Goal: Task Accomplishment & Management: Use online tool/utility

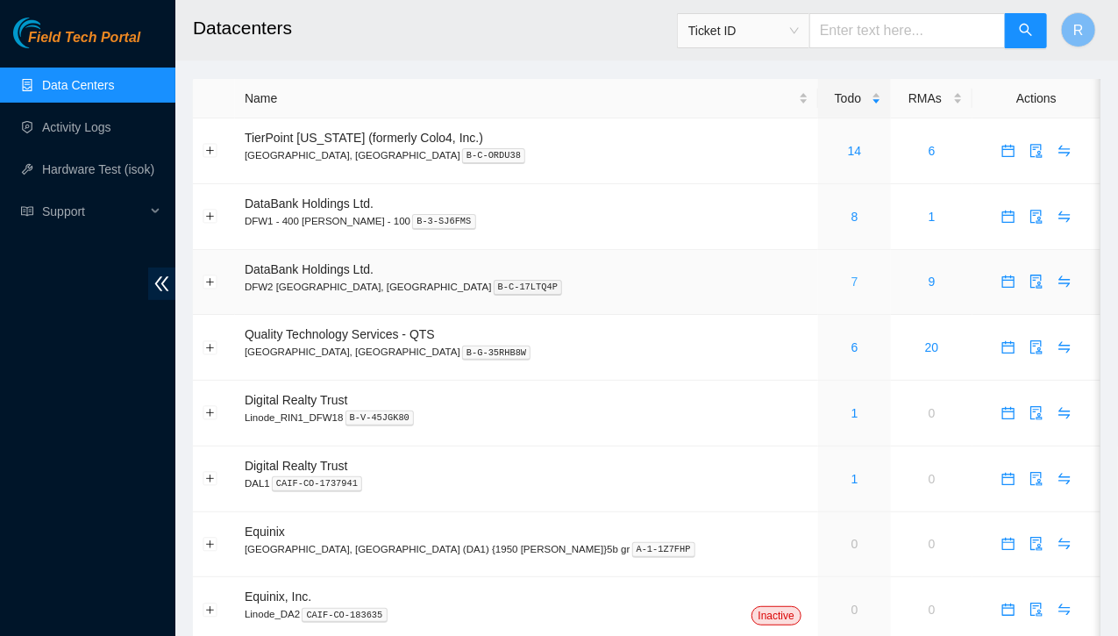
click at [851, 282] on link "7" at bounding box center [854, 281] width 7 height 14
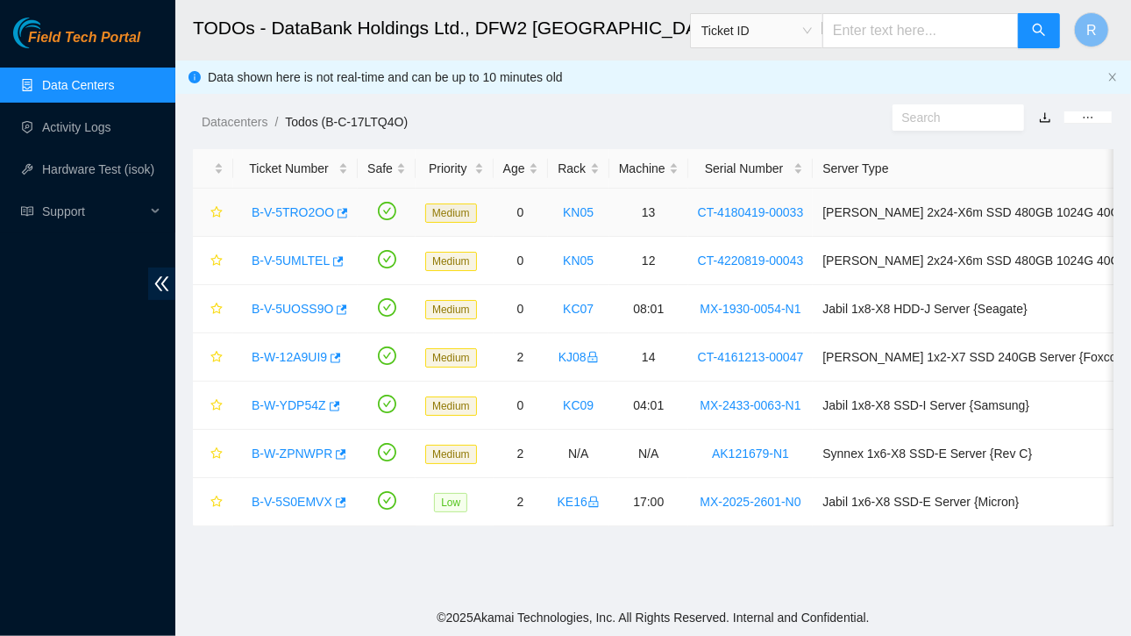
click at [293, 211] on link "B-V-5TRO2OO" at bounding box center [293, 212] width 82 height 14
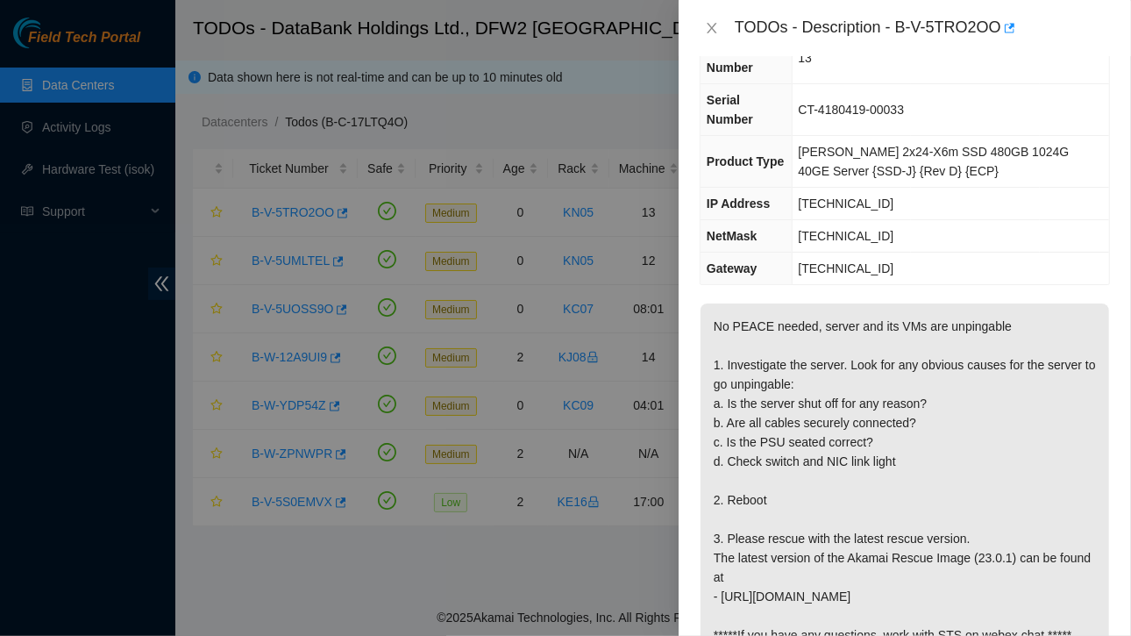
scroll to position [149, 0]
click at [710, 20] on button "Close" at bounding box center [712, 28] width 25 height 17
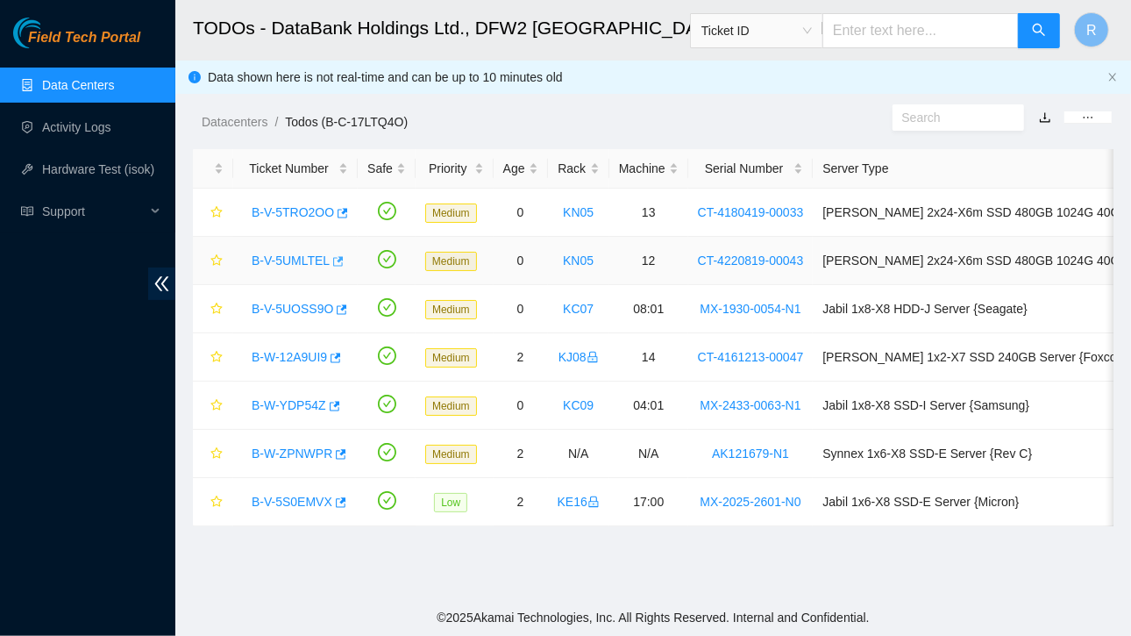
scroll to position [188, 0]
click at [288, 262] on link "B-V-5UMLTEL" at bounding box center [291, 260] width 78 height 14
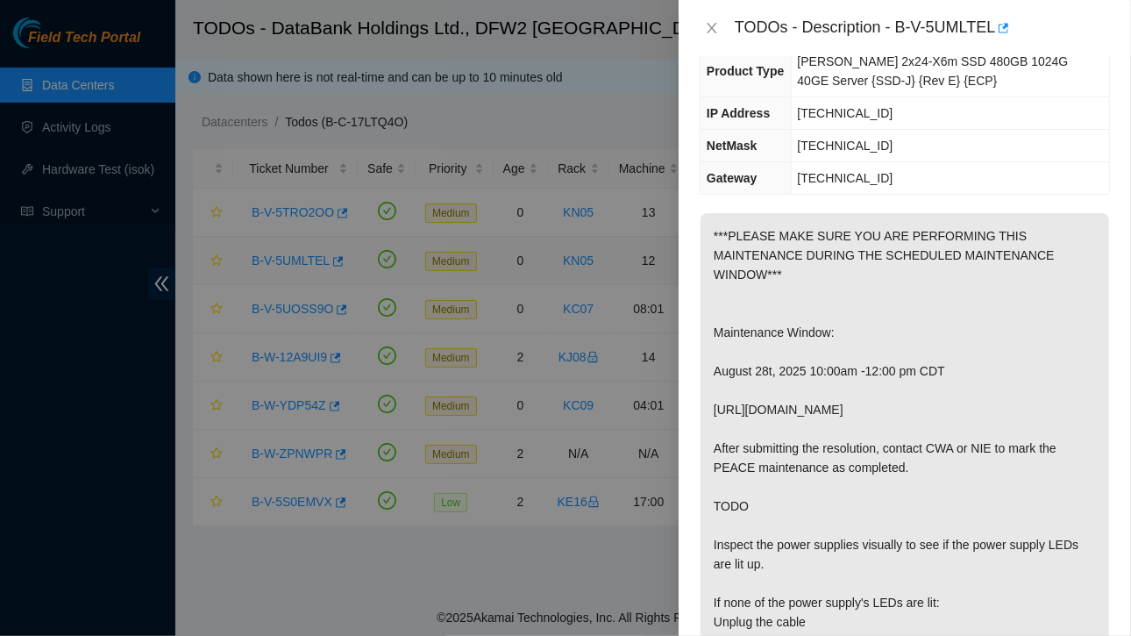
scroll to position [159, 0]
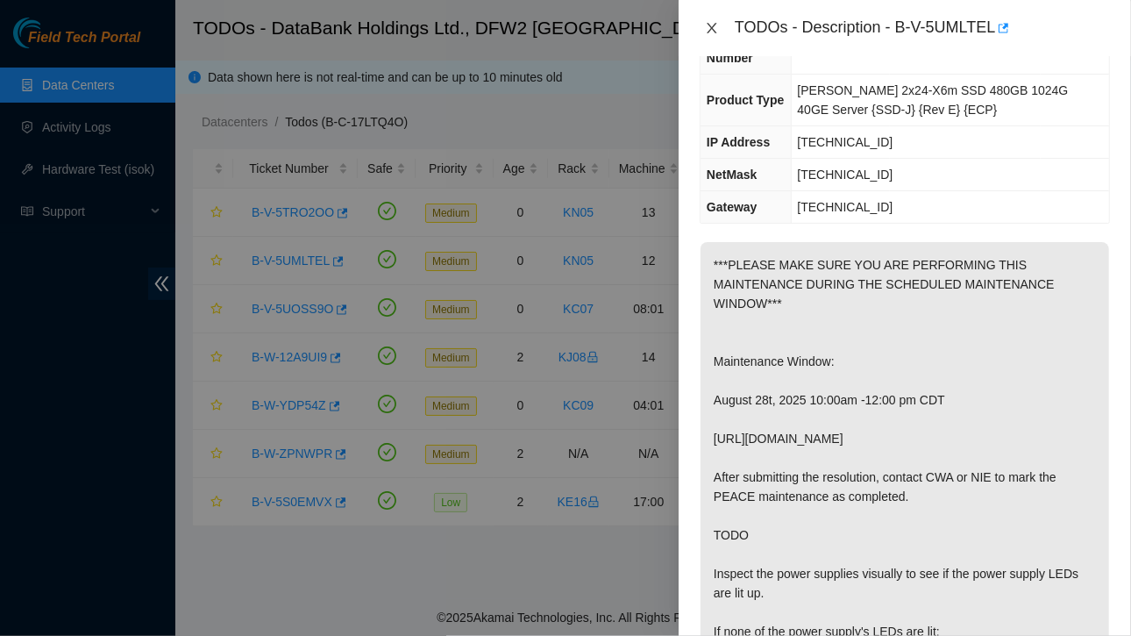
click at [709, 21] on icon "close" at bounding box center [712, 28] width 14 height 14
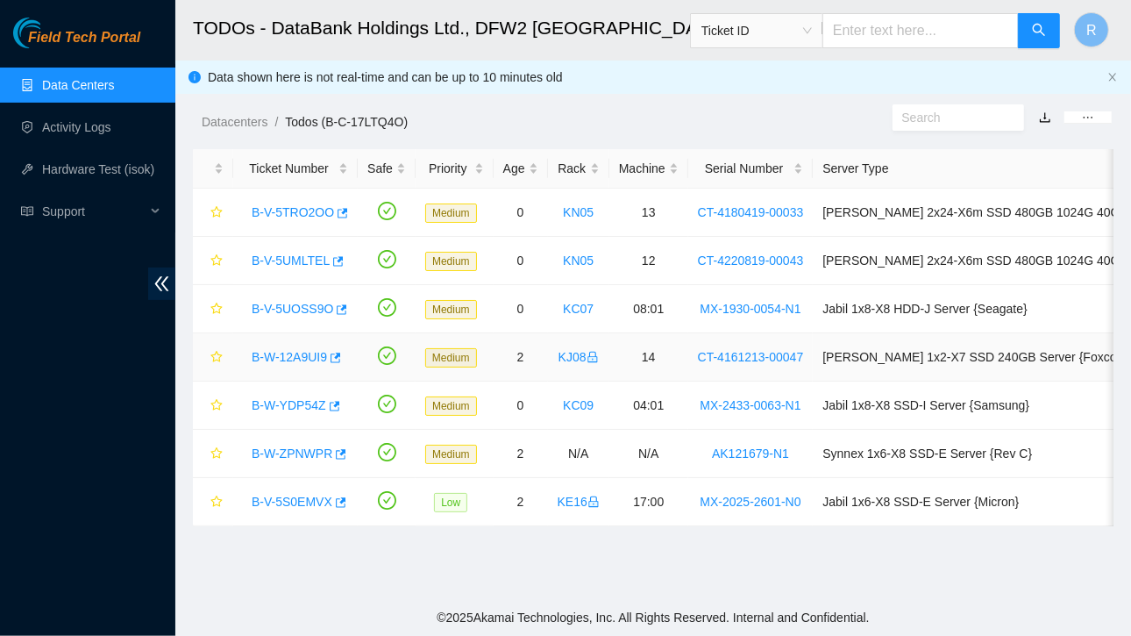
scroll to position [188, 0]
click at [297, 310] on link "B-V-5UOSS9O" at bounding box center [293, 309] width 82 height 14
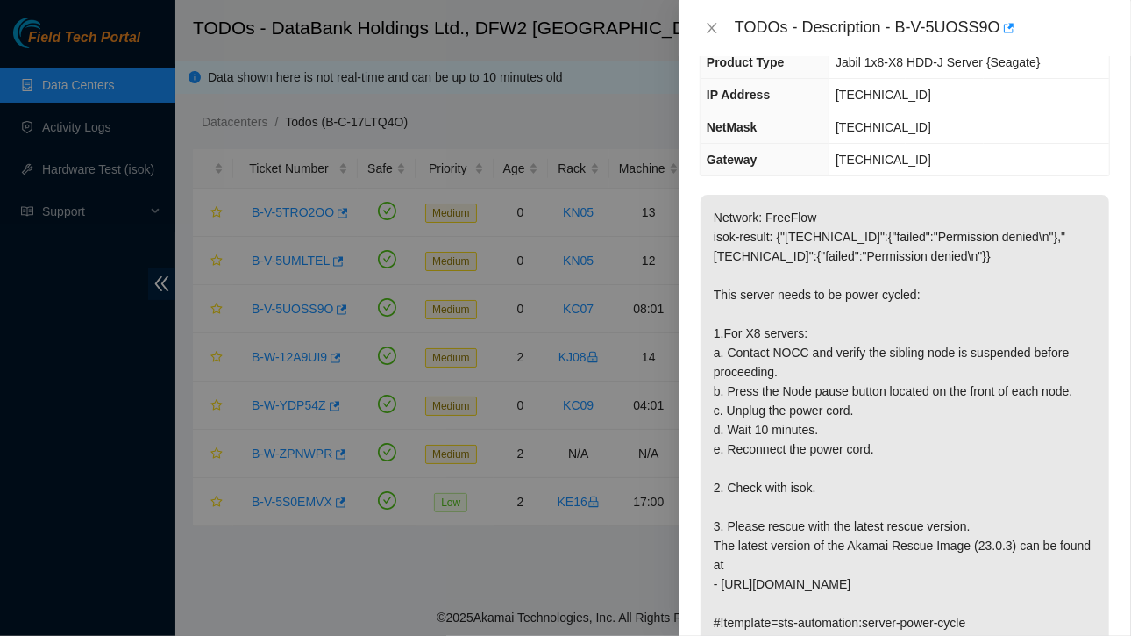
scroll to position [161, 0]
click at [711, 26] on icon "close" at bounding box center [712, 28] width 14 height 14
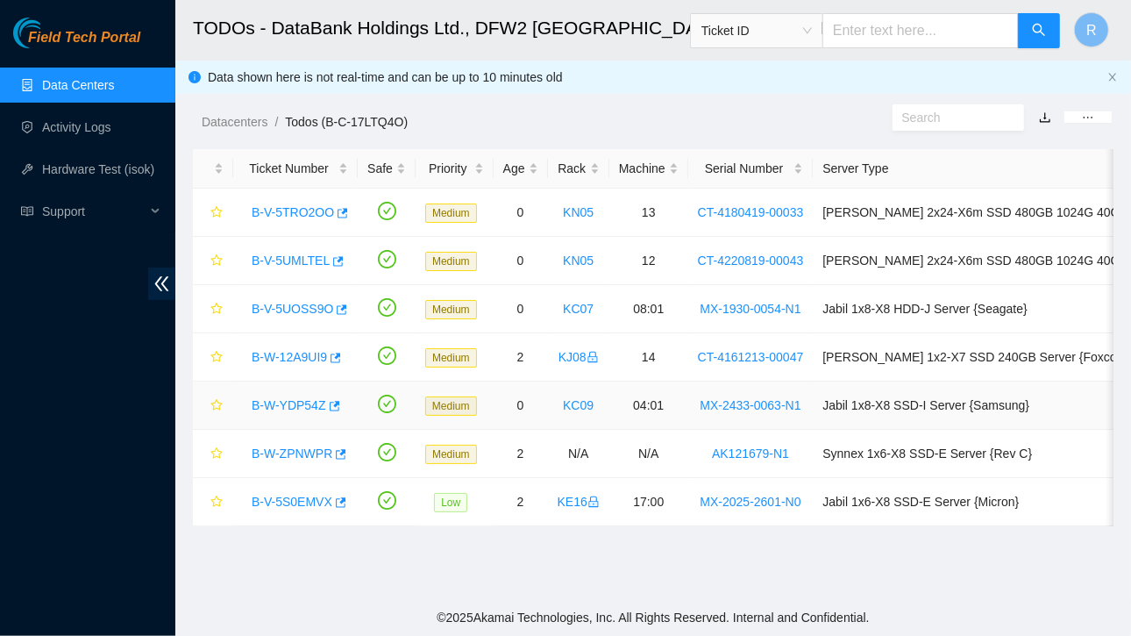
scroll to position [219, 0]
click at [293, 405] on link "B-W-YDP54Z" at bounding box center [289, 405] width 75 height 14
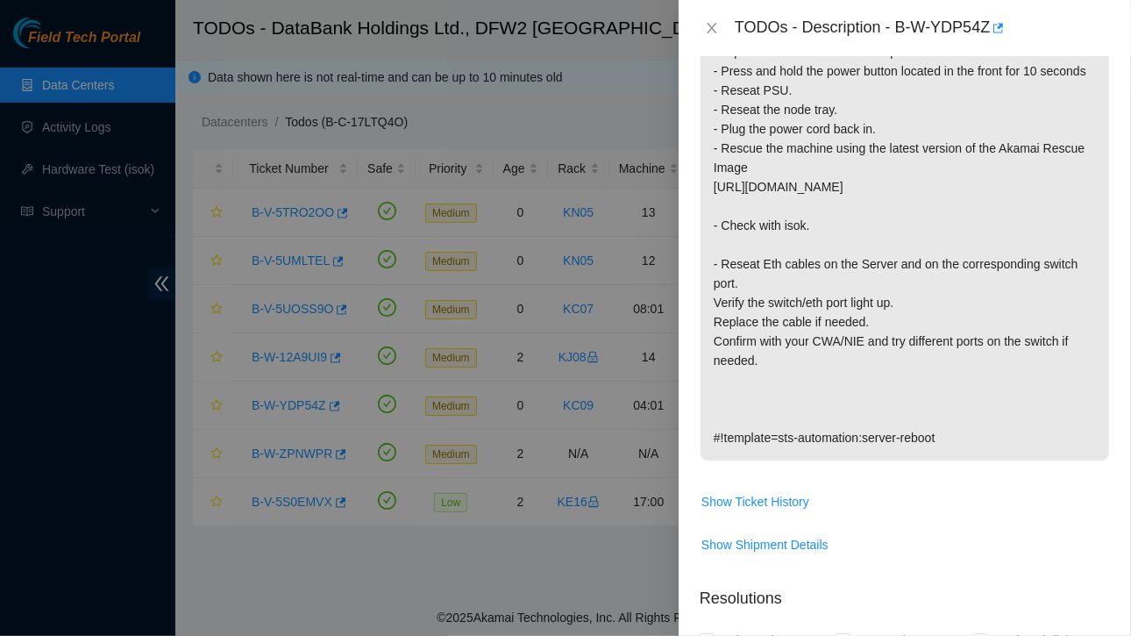
scroll to position [480, 0]
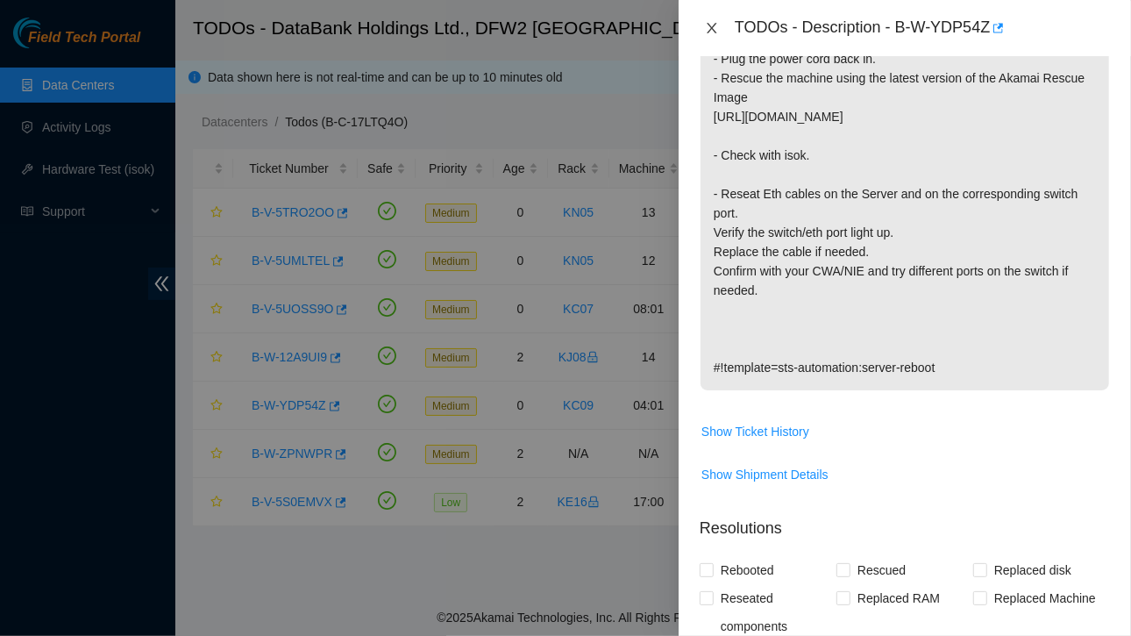
click at [712, 22] on icon "close" at bounding box center [712, 28] width 14 height 14
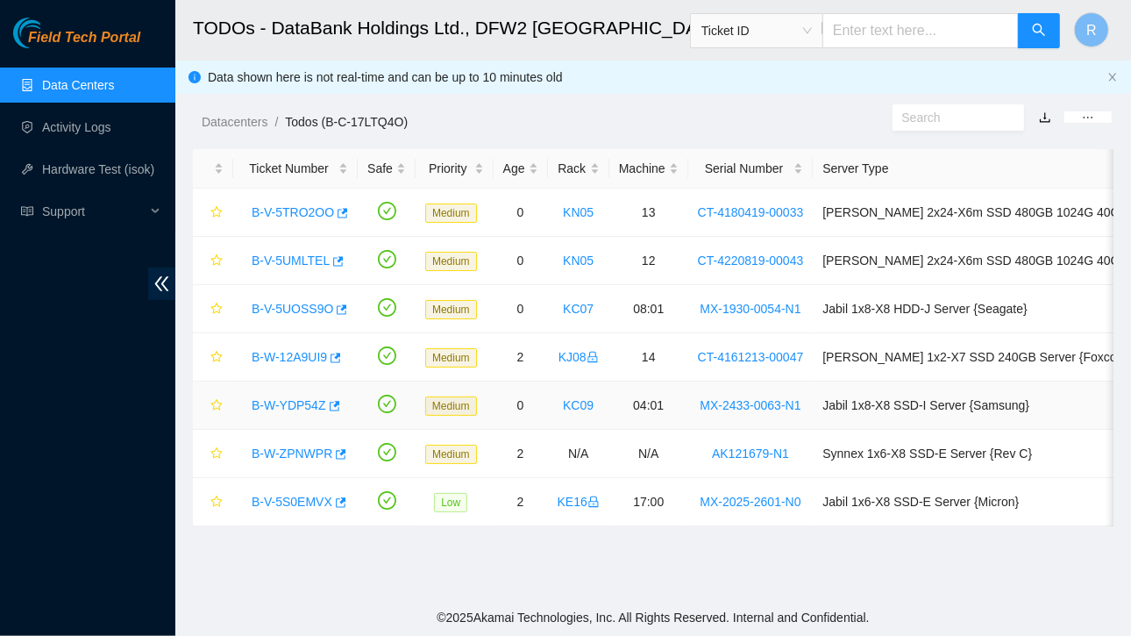
scroll to position [517, 0]
click at [281, 451] on link "B-W-ZPNWPR" at bounding box center [292, 453] width 81 height 14
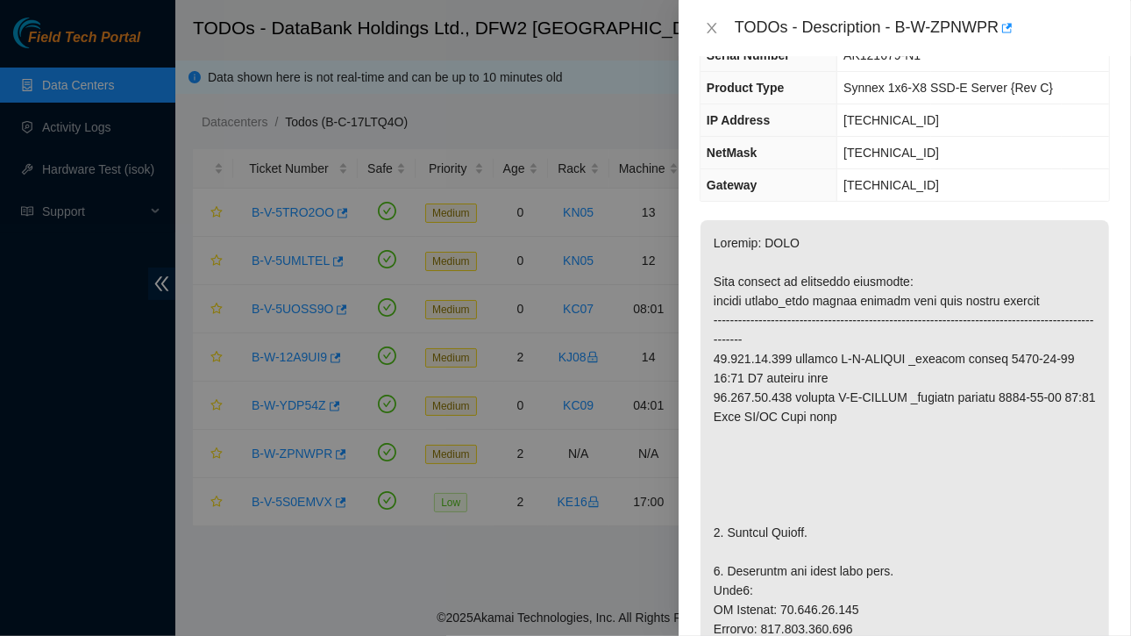
scroll to position [0, 0]
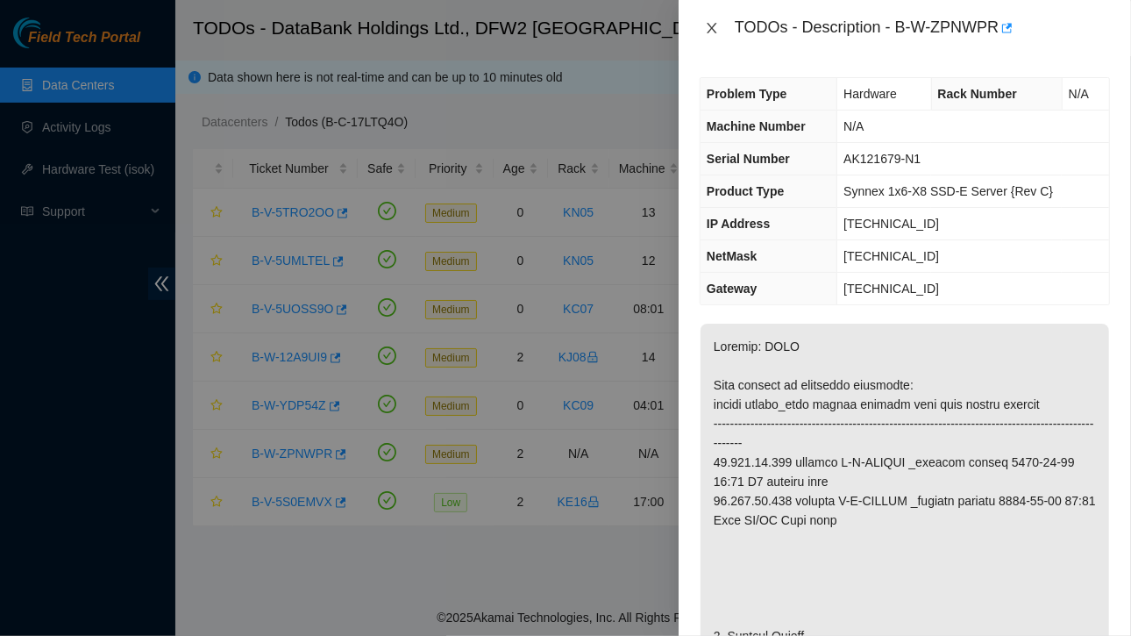
click at [712, 22] on icon "close" at bounding box center [712, 28] width 14 height 14
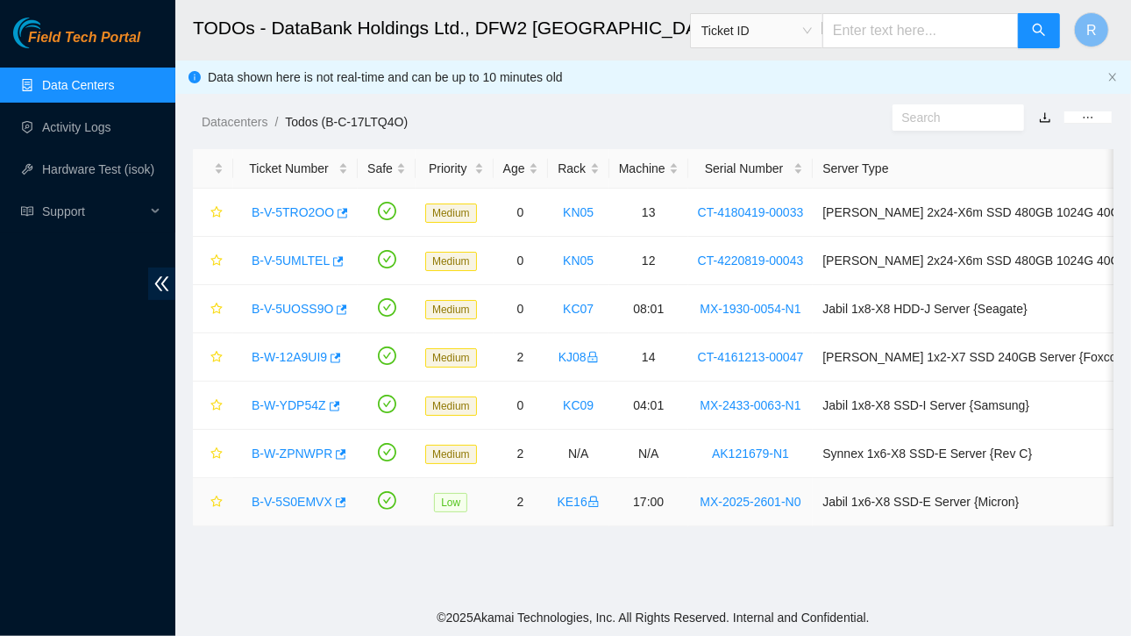
click at [291, 502] on link "B-V-5S0EMVX" at bounding box center [292, 501] width 81 height 14
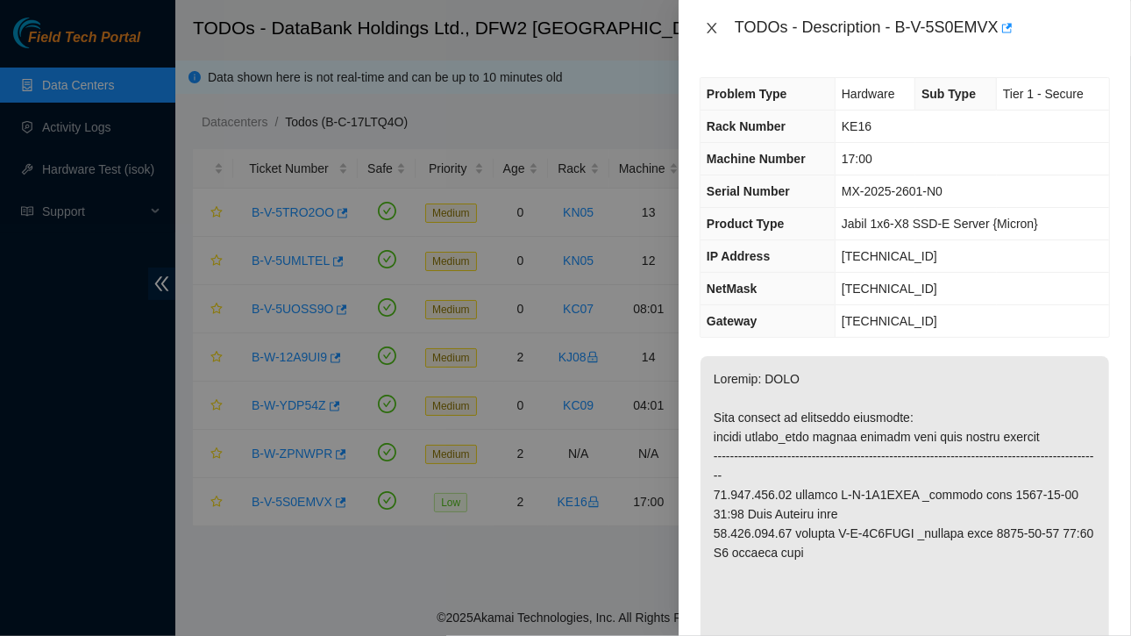
click at [715, 32] on icon "close" at bounding box center [712, 28] width 10 height 11
